Goal: Transaction & Acquisition: Purchase product/service

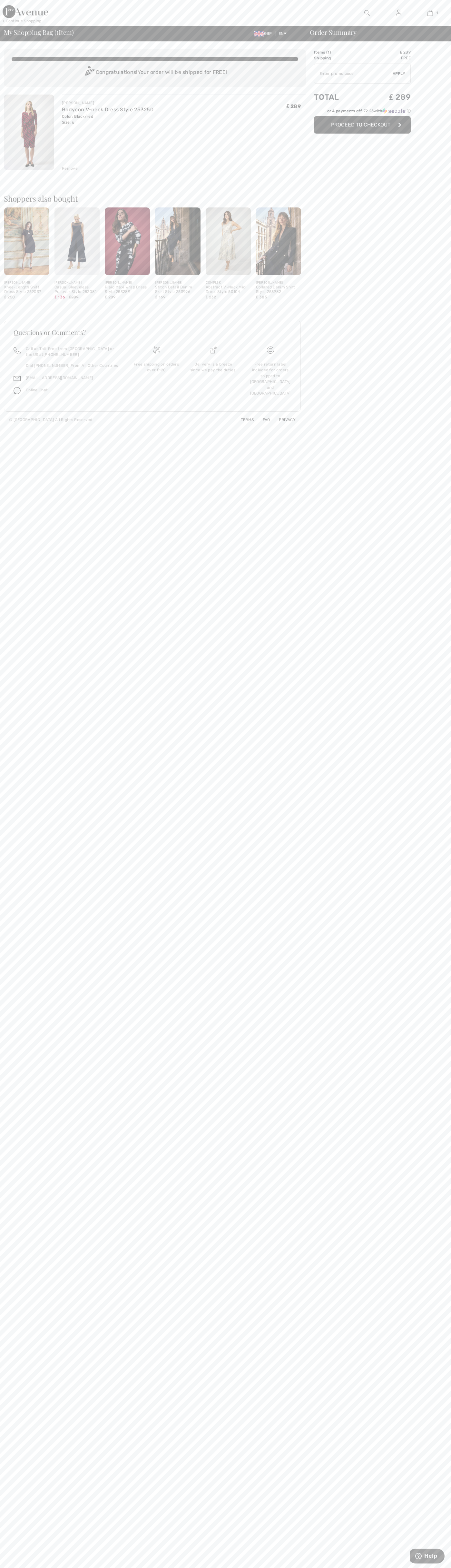
click at [362, 125] on span "Proceed to Checkout" at bounding box center [360, 124] width 59 height 6
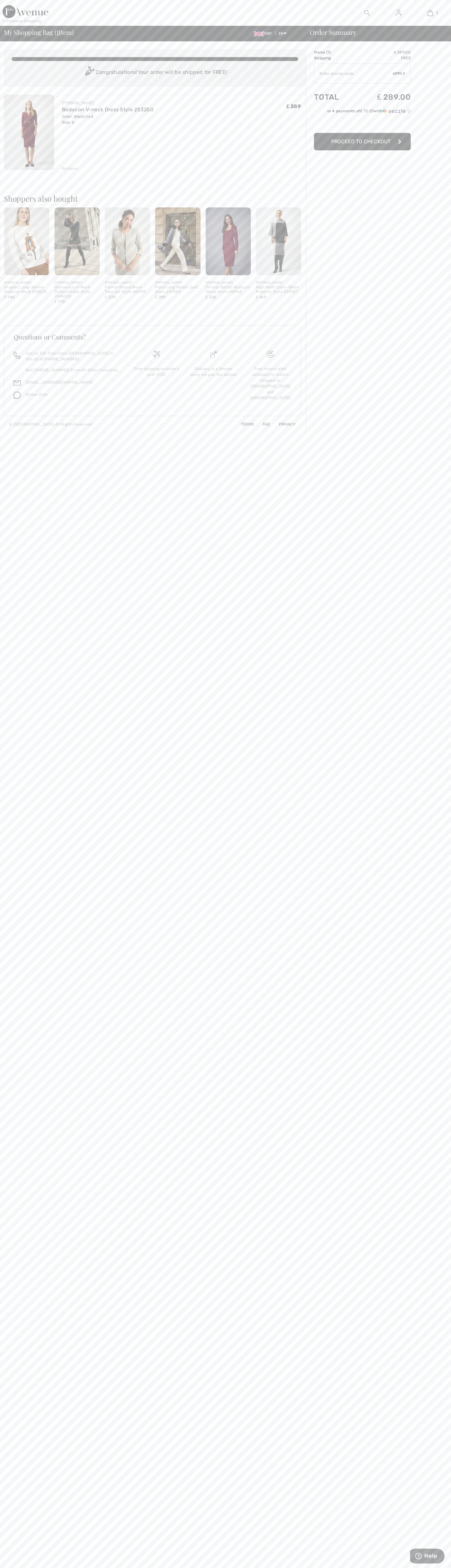
click at [70, 168] on div "Remove" at bounding box center [69, 168] width 15 height 6
